Goal: Information Seeking & Learning: Learn about a topic

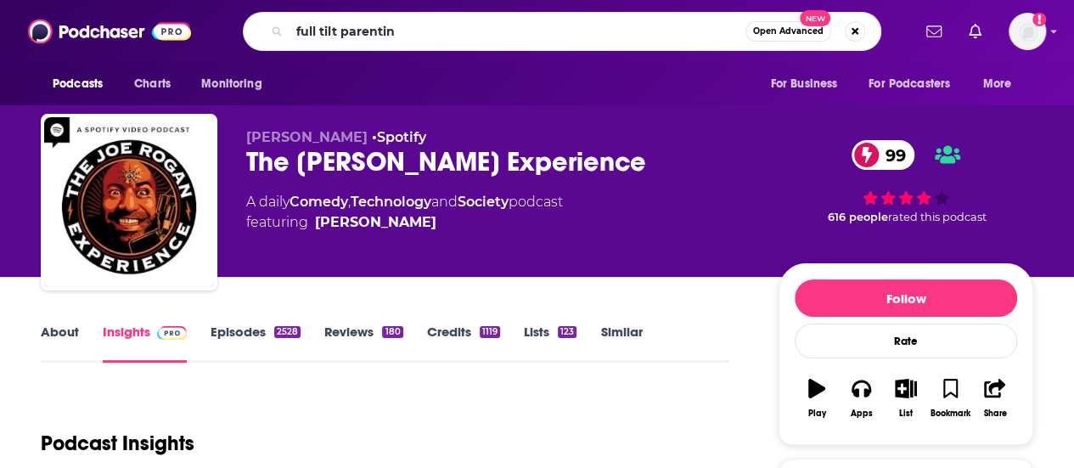
type input "full tilt parenting"
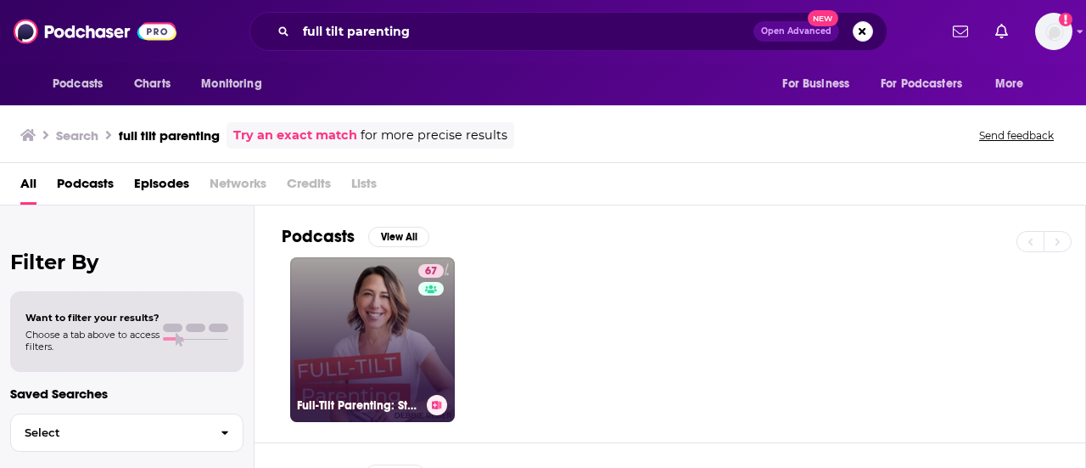
click at [380, 323] on link "67 Full-Tilt Parenting: Strategies, Insights, and Connection for Parents Raisin…" at bounding box center [372, 339] width 165 height 165
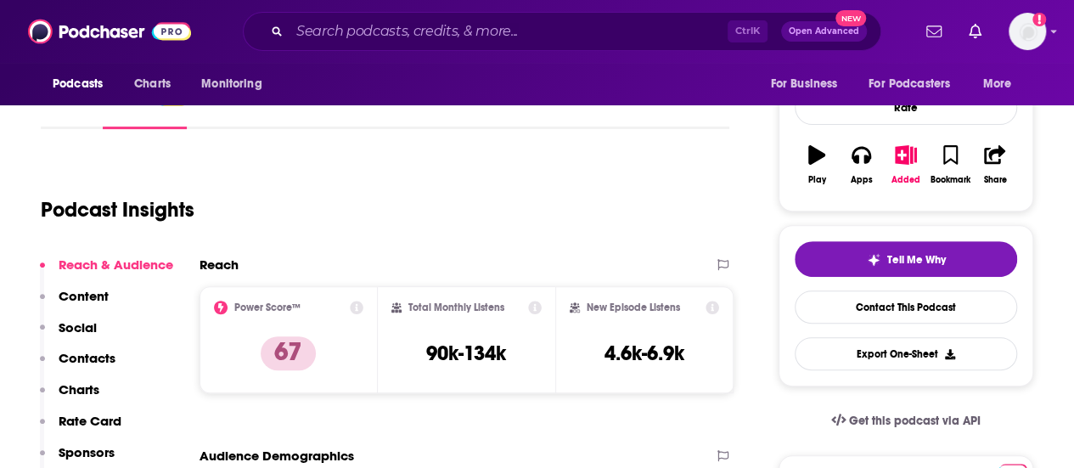
scroll to position [295, 0]
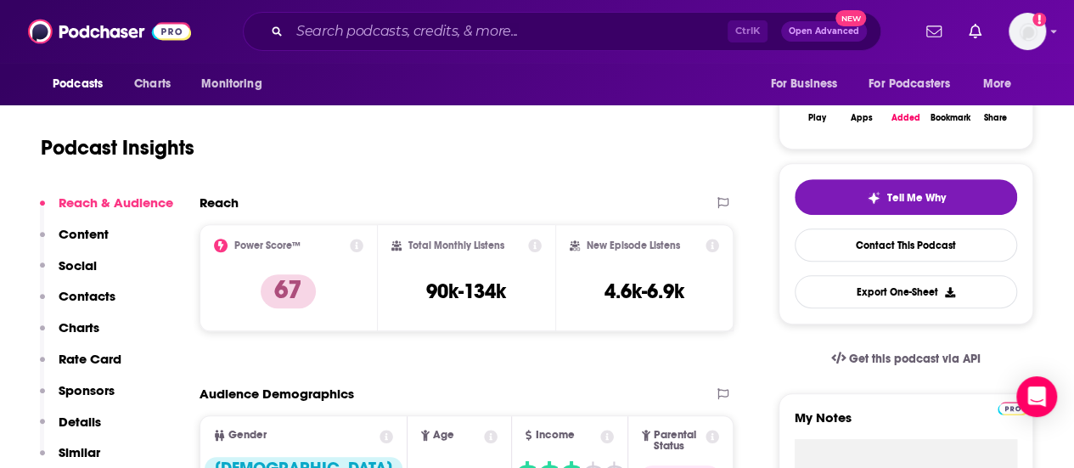
click at [604, 162] on div "Podcast Insights" at bounding box center [378, 137] width 675 height 87
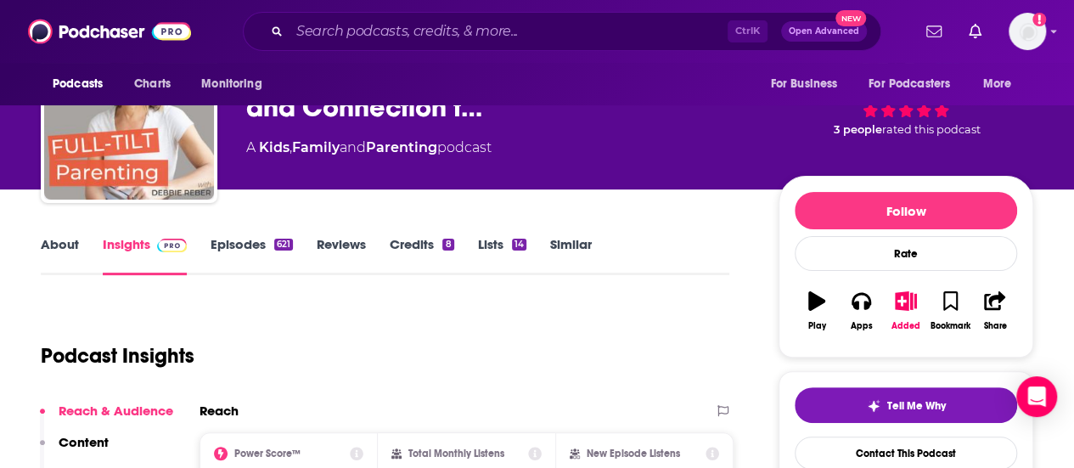
scroll to position [0, 0]
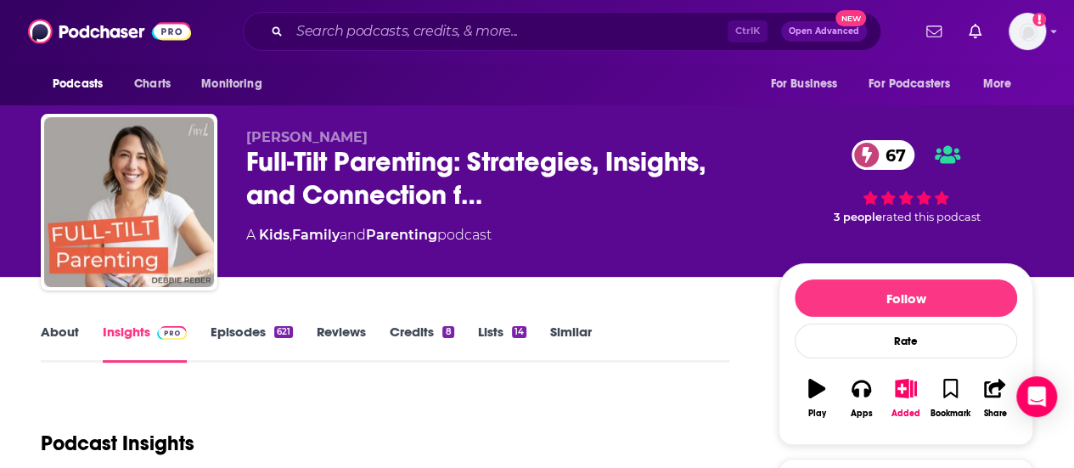
click at [62, 327] on link "About" at bounding box center [60, 342] width 38 height 39
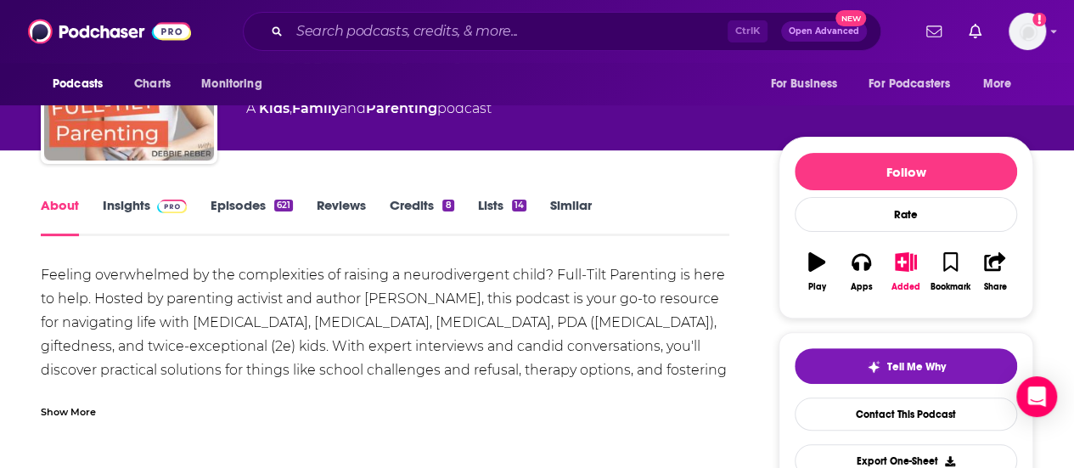
scroll to position [149, 0]
